Goal: Navigation & Orientation: Go to known website

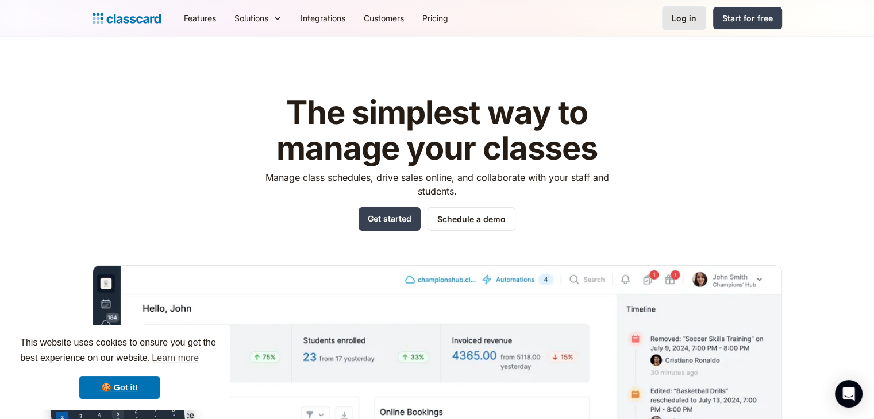
click at [665, 14] on link "Log in" at bounding box center [684, 18] width 44 height 24
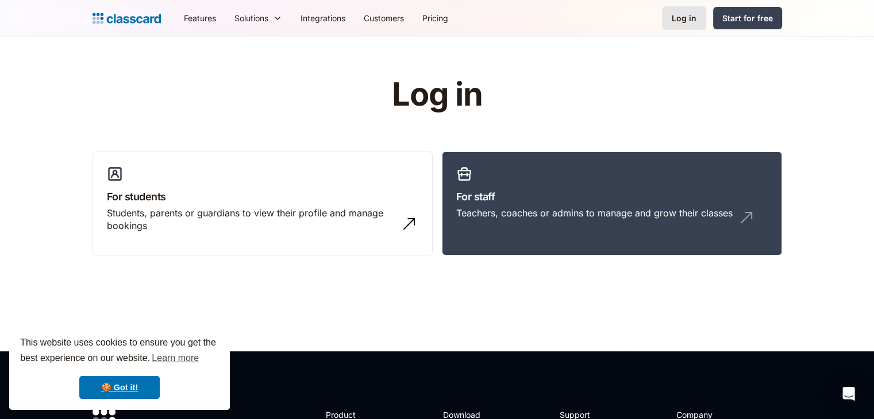
click at [677, 21] on div "Log in" at bounding box center [684, 18] width 25 height 12
click at [540, 168] on link "For staff Teachers, coaches or admins to manage and grow their classes" at bounding box center [612, 204] width 340 height 105
